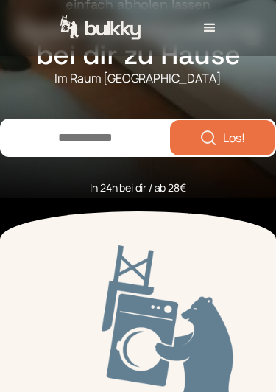
click at [84, 139] on input "number" at bounding box center [85, 138] width 169 height 35
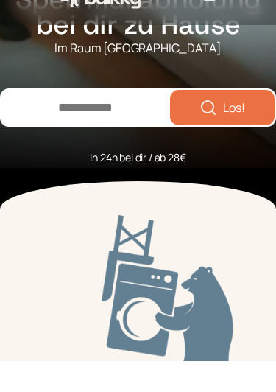
type input "*****"
click at [237, 133] on span "Los!" at bounding box center [234, 139] width 22 height 12
